Goal: Task Accomplishment & Management: Complete application form

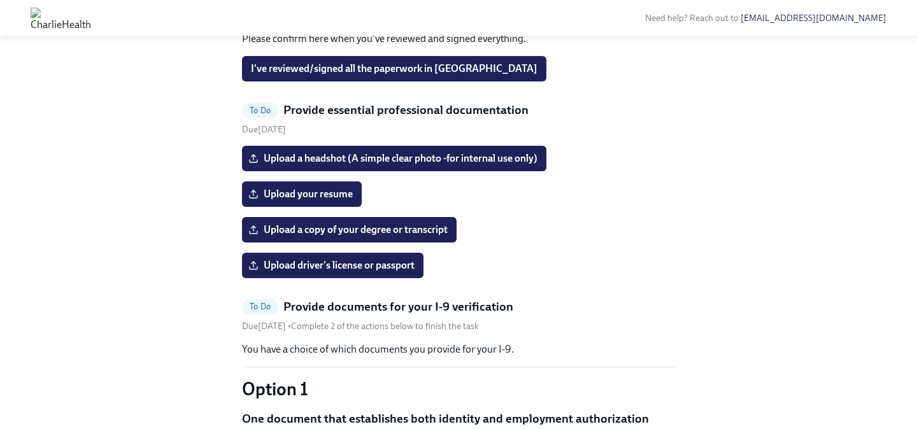
scroll to position [795, 0]
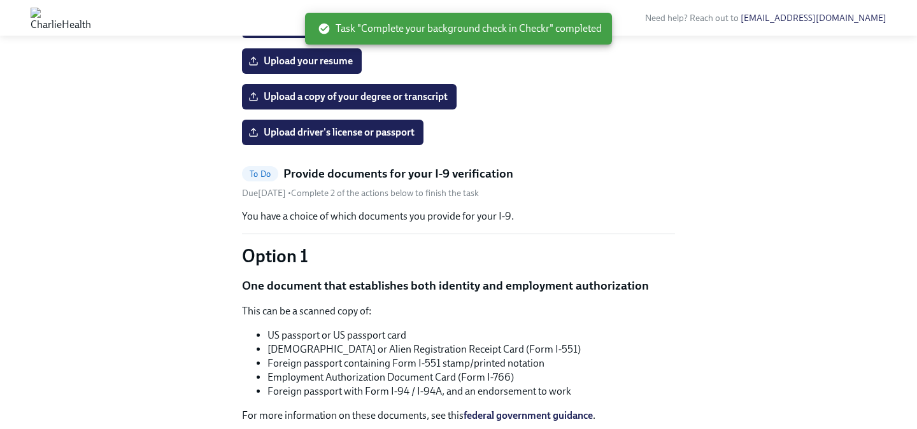
scroll to position [775, 0]
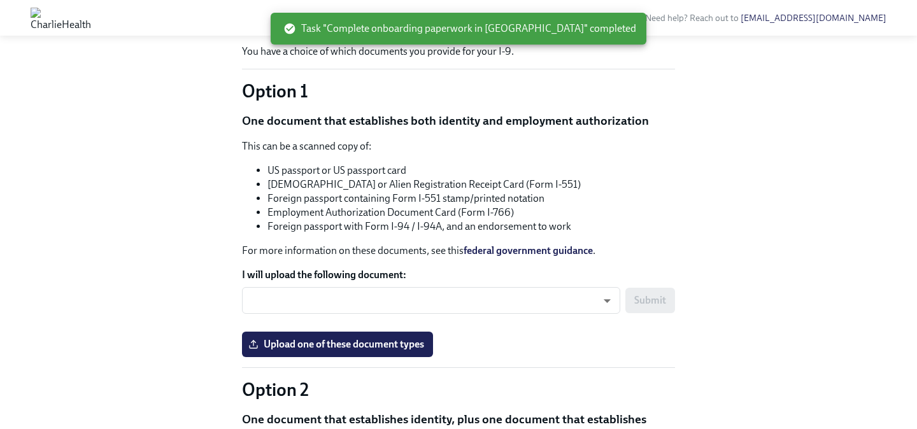
scroll to position [791, 0]
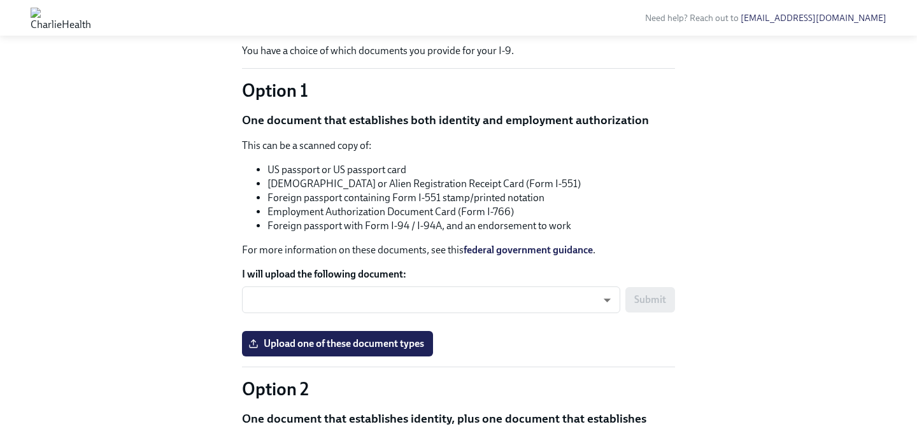
click at [0, 0] on input "Upload a copy of your degree or transcript" at bounding box center [0, 0] width 0 height 0
click at [0, 0] on input "Upload your resume" at bounding box center [0, 0] width 0 height 0
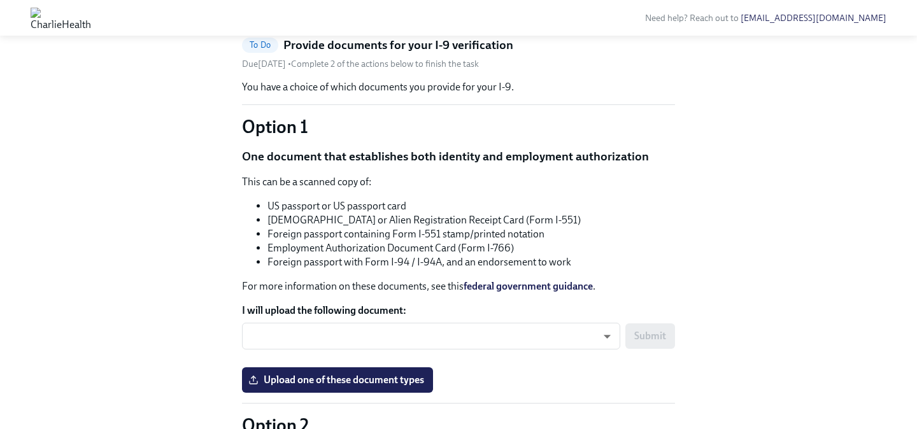
scroll to position [743, 0]
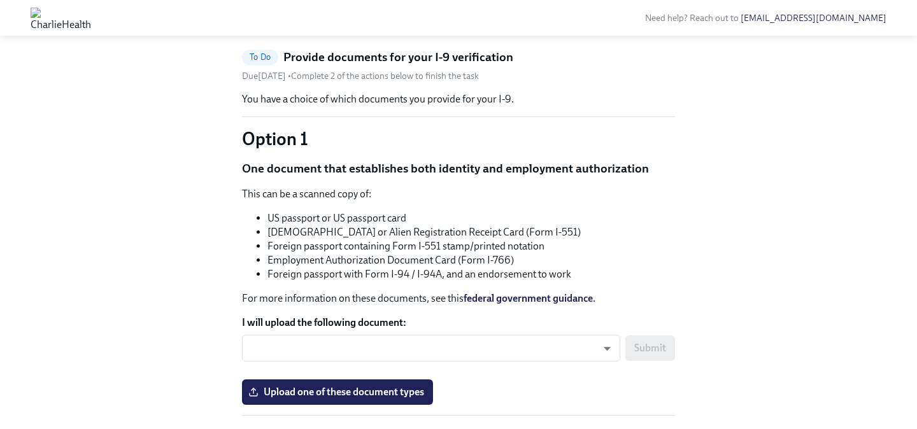
click at [328, 22] on span "Upload driver's license or passport" at bounding box center [333, 16] width 164 height 13
click at [0, 0] on input "Upload driver's license or passport" at bounding box center [0, 0] width 0 height 0
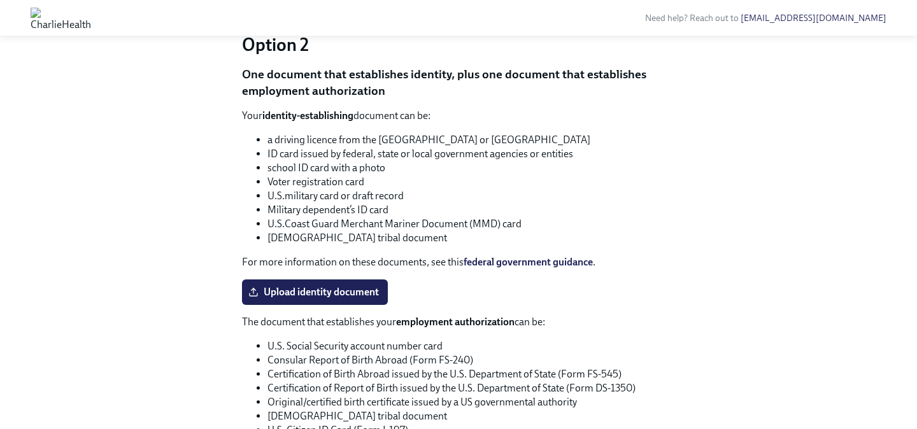
scroll to position [1122, 0]
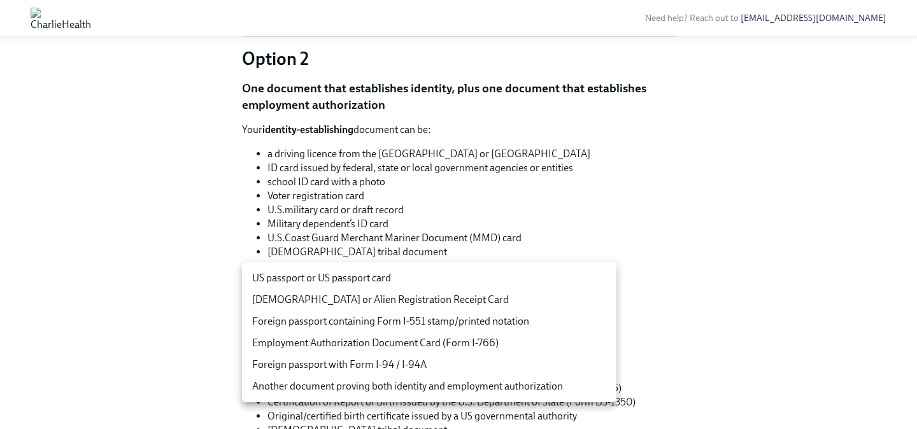
click at [601, 282] on body "Need help? Reach out to hr@charliehealth.com Hi Candace! This is your personal …" at bounding box center [458, 37] width 917 height 2318
click at [482, 396] on li "Another document proving both identity and employment authorization" at bounding box center [429, 387] width 375 height 22
type input "at5VsoHX7"
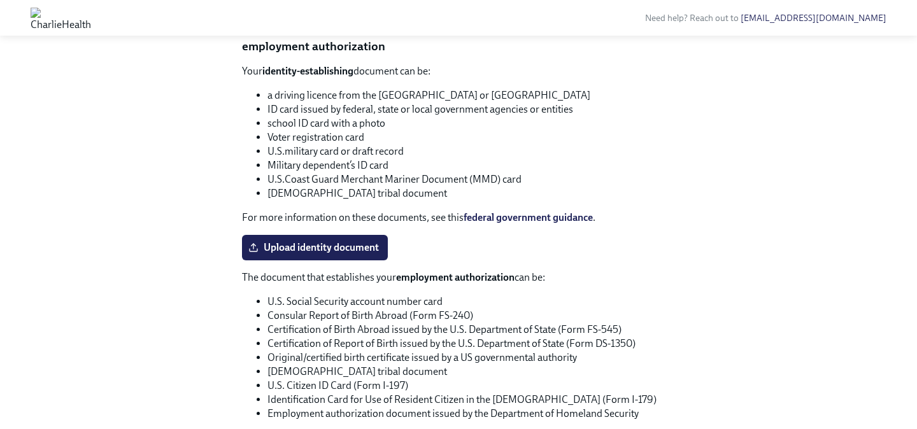
scroll to position [1191, 0]
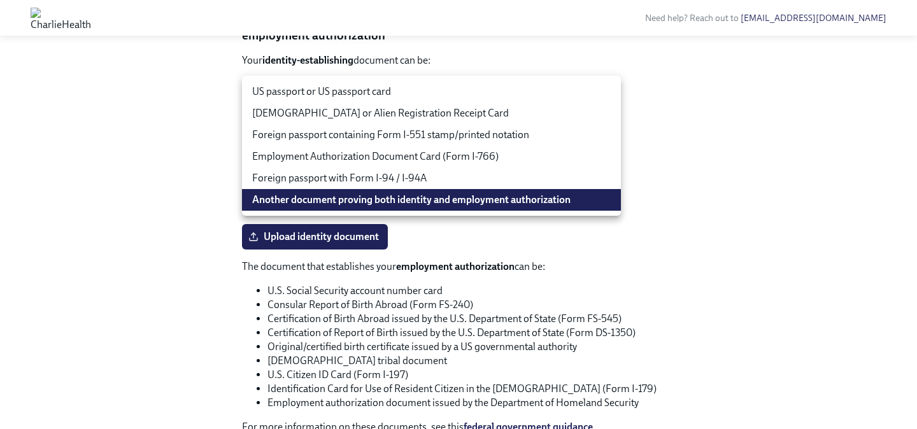
click at [667, 282] on div at bounding box center [458, 214] width 917 height 429
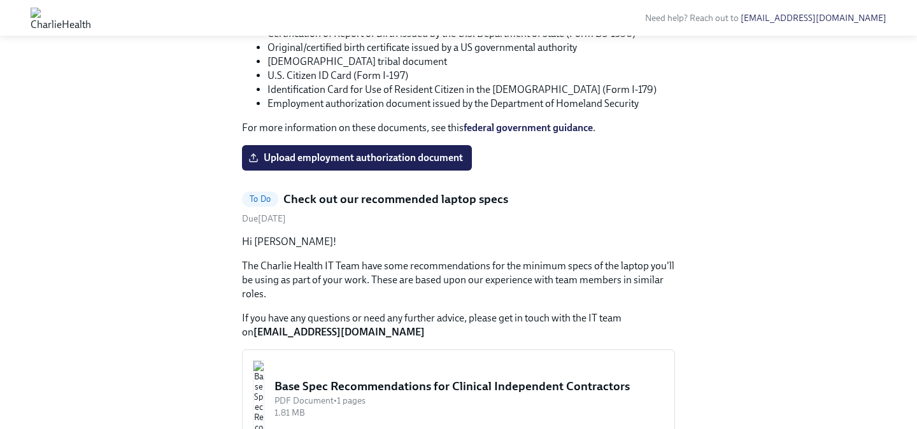
scroll to position [1486, 0]
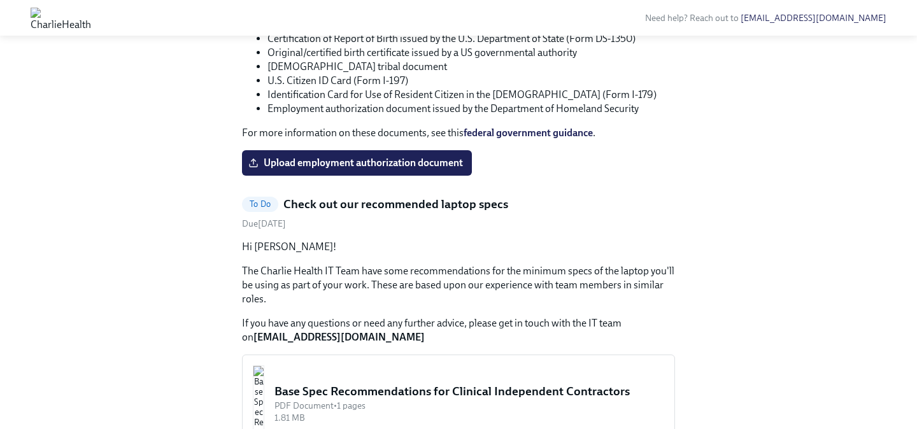
click at [0, 0] on input "Upload identity document" at bounding box center [0, 0] width 0 height 0
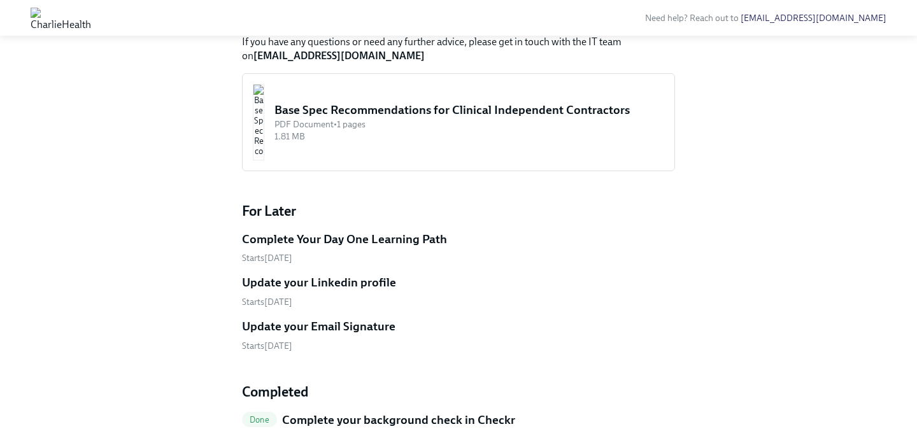
scroll to position [1765, 0]
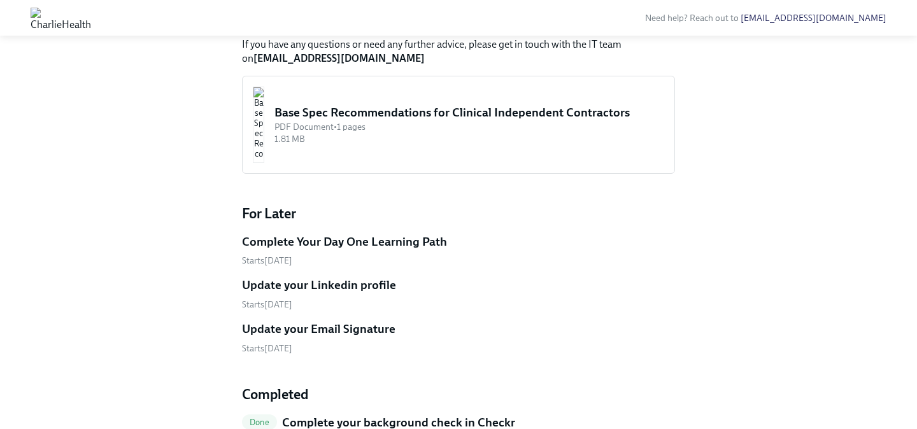
click at [0, 0] on input "Upload employment authorization document" at bounding box center [0, 0] width 0 height 0
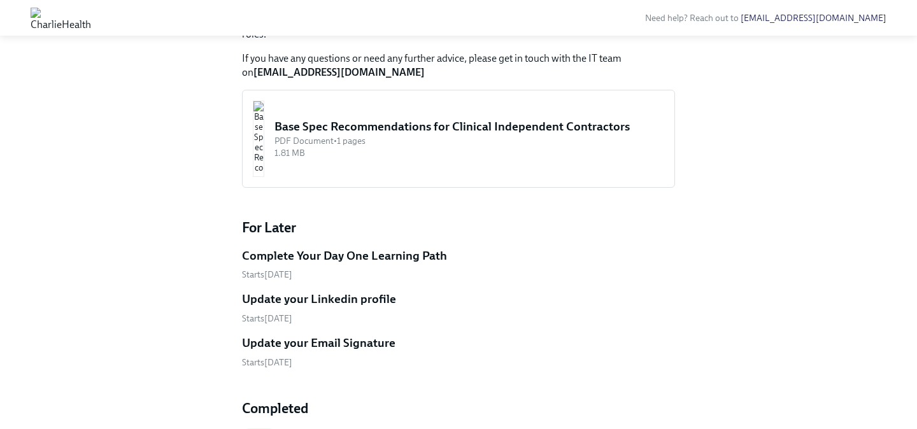
click at [0, 0] on input "Upload employment authorization document" at bounding box center [0, 0] width 0 height 0
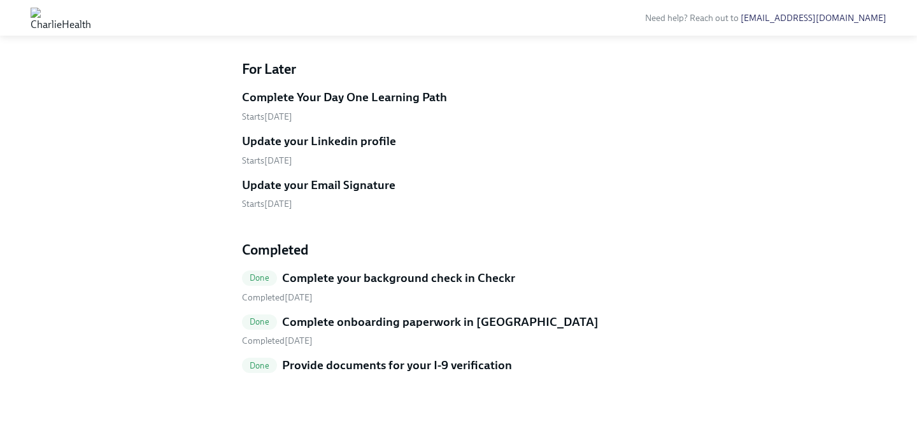
scroll to position [1040, 0]
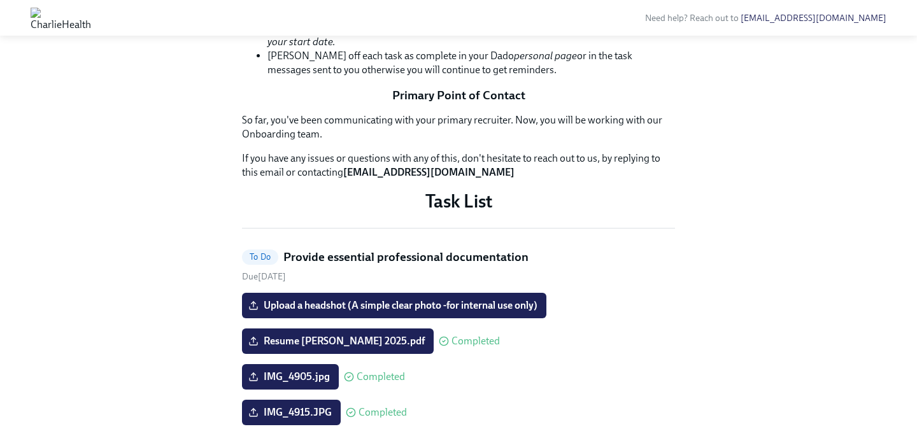
scroll to position [264, 0]
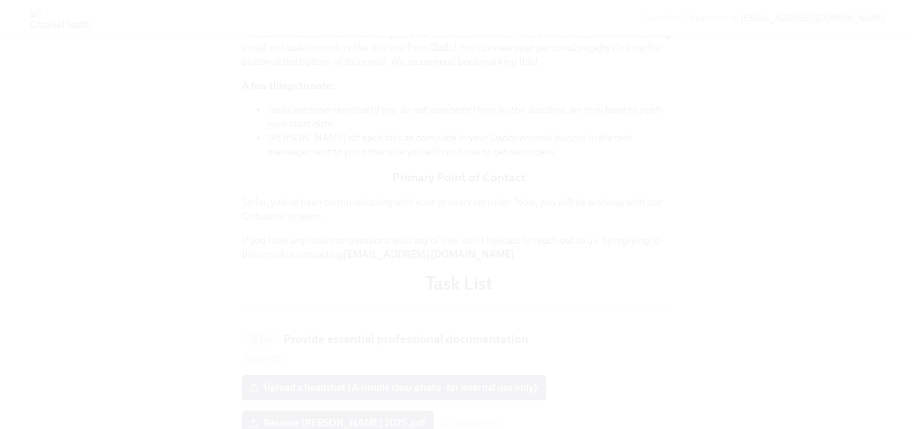
click at [616, 196] on button "Unzoom image" at bounding box center [458, 214] width 917 height 429
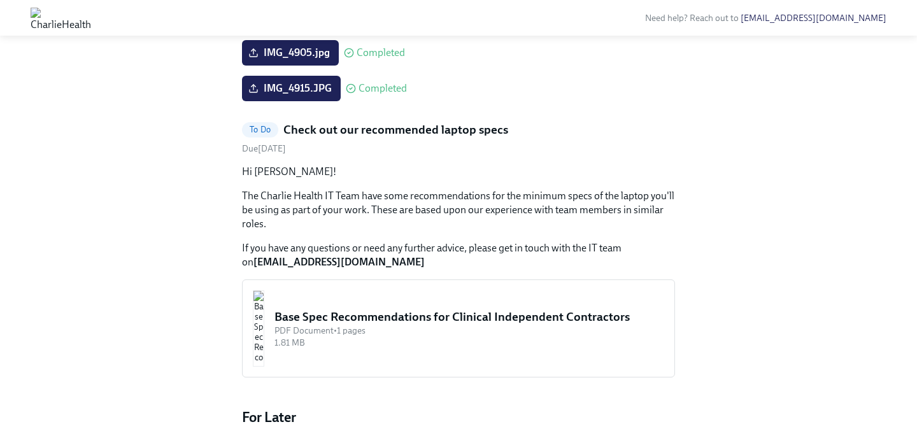
scroll to position [674, 0]
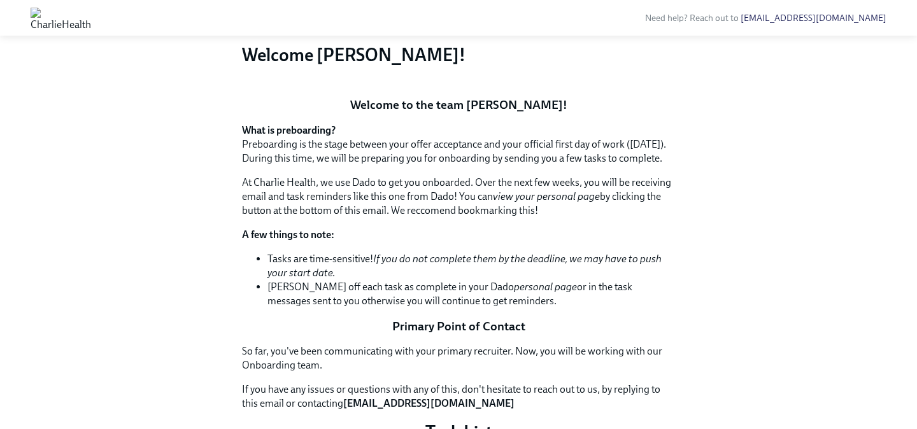
scroll to position [111, 0]
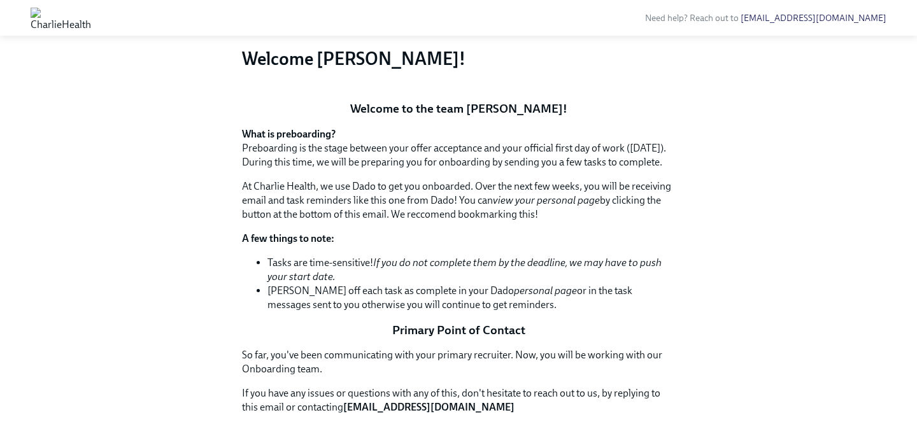
click at [526, 222] on p "At Charlie Health, we use Dado to get you onboarded. Over the next few weeks, y…" at bounding box center [458, 201] width 433 height 42
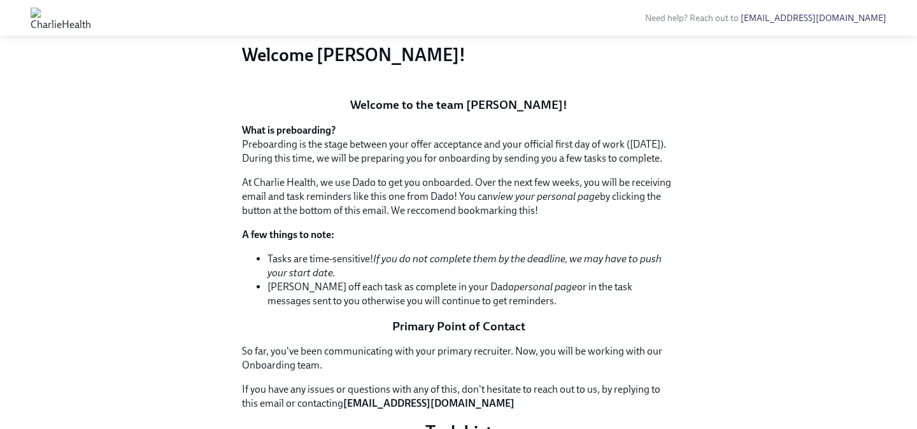
scroll to position [0, 0]
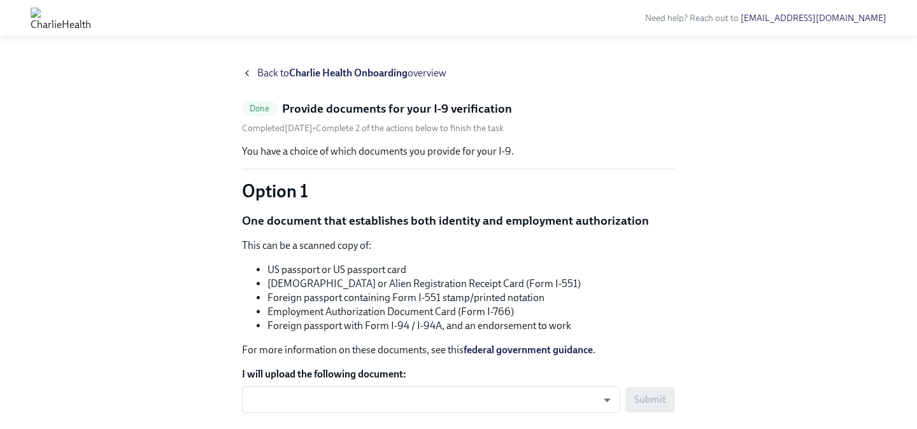
click at [261, 76] on span "Back to Charlie Health Onboarding overview" at bounding box center [351, 73] width 189 height 14
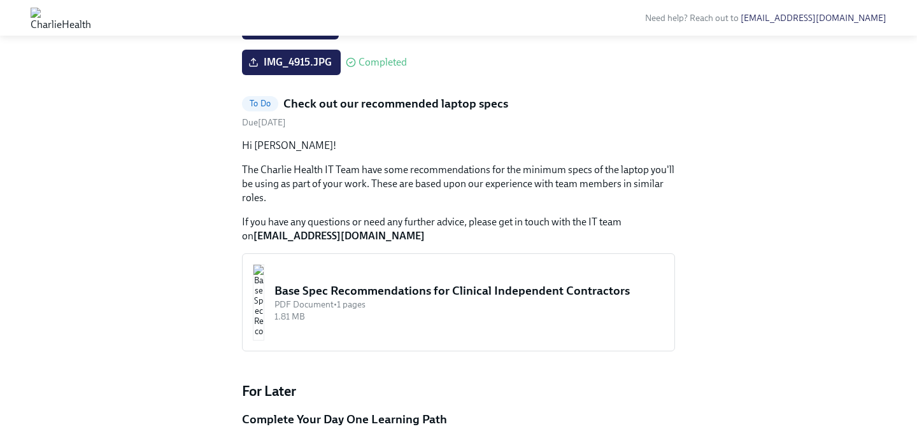
scroll to position [407, 0]
